Goal: Information Seeking & Learning: Learn about a topic

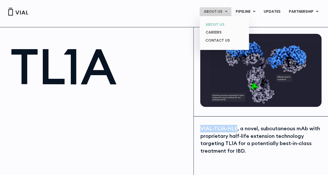
click at [215, 23] on link "ABOUT US" at bounding box center [224, 25] width 45 height 8
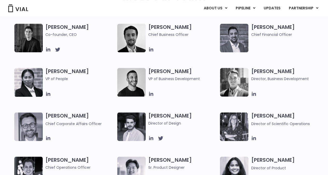
scroll to position [432, 0]
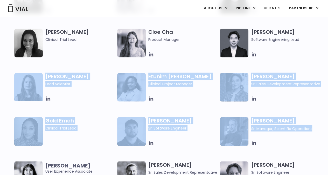
drag, startPoint x: 324, startPoint y: 59, endPoint x: 331, endPoint y: 127, distance: 67.9
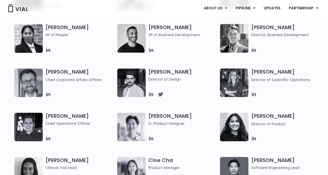
scroll to position [121, 0]
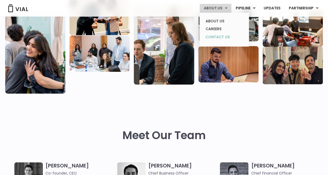
click at [218, 37] on link "CONTACT US" at bounding box center [224, 37] width 45 height 8
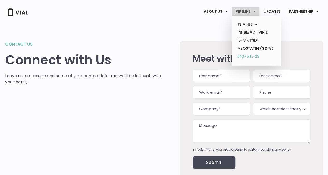
click at [243, 54] on link "α4β7 x IL-23" at bounding box center [256, 56] width 45 height 8
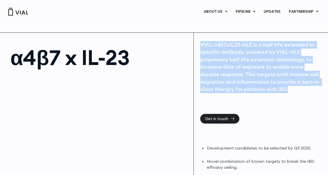
drag, startPoint x: 200, startPoint y: 44, endPoint x: 306, endPoint y: 104, distance: 121.4
click at [306, 104] on div "VIAL-α4β7xIL23-HLE is a half-life extended bi-specific antibody, powered by VIA…" at bounding box center [261, 77] width 122 height 73
click at [293, 120] on div "VIAL-α4β7xIL23-HLE is a half-life extended bi-specific antibody, powered by VIA…" at bounding box center [261, 160] width 134 height 255
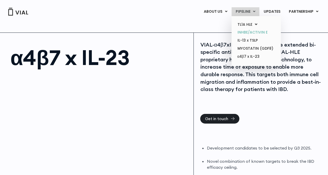
click at [250, 31] on link "INHBE/ACTIVIN E" at bounding box center [256, 32] width 45 height 8
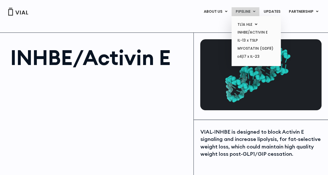
click at [253, 12] on link "PIPELINE" at bounding box center [246, 11] width 28 height 9
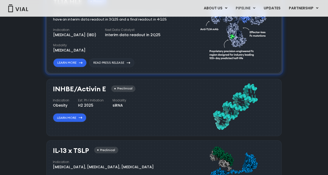
scroll to position [418, 0]
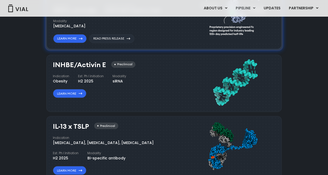
click at [83, 64] on h3 "INHBE/Activin E" at bounding box center [79, 65] width 53 height 8
click at [69, 93] on link "Learn More" at bounding box center [69, 93] width 33 height 9
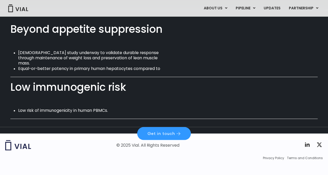
scroll to position [304, 0]
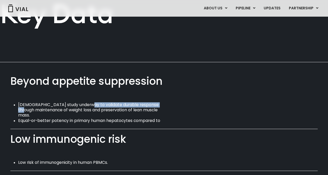
drag, startPoint x: 83, startPoint y: 98, endPoint x: 162, endPoint y: 97, distance: 78.9
click at [162, 102] on li "[DEMOGRAPHIC_DATA] study underway to validate durable response through maintena…" at bounding box center [91, 110] width 147 height 16
click at [263, 109] on div "[DEMOGRAPHIC_DATA] study underway to validate durable response through maintena…" at bounding box center [164, 112] width 308 height 21
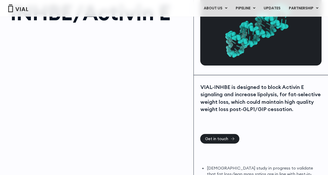
scroll to position [44, 0]
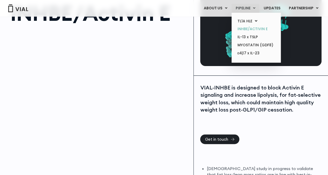
click at [253, 28] on link "INHBE/ACTIVIN E" at bounding box center [256, 29] width 45 height 8
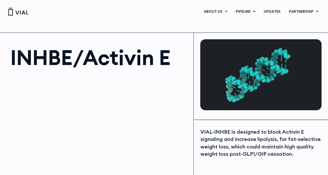
click at [22, 12] on img at bounding box center [18, 12] width 21 height 8
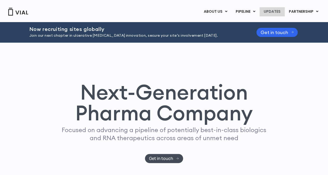
click at [271, 12] on link "UPDATES" at bounding box center [272, 11] width 25 height 9
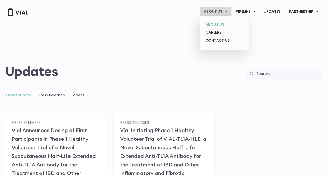
click at [216, 23] on link "ABOUT US" at bounding box center [224, 25] width 45 height 8
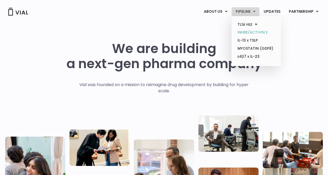
click at [243, 31] on link "INHBE/ACTIVIN E" at bounding box center [256, 32] width 45 height 8
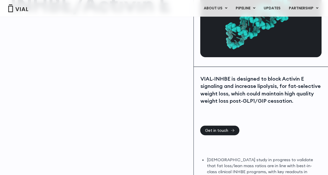
scroll to position [78, 0]
